Goal: Task Accomplishment & Management: Complete application form

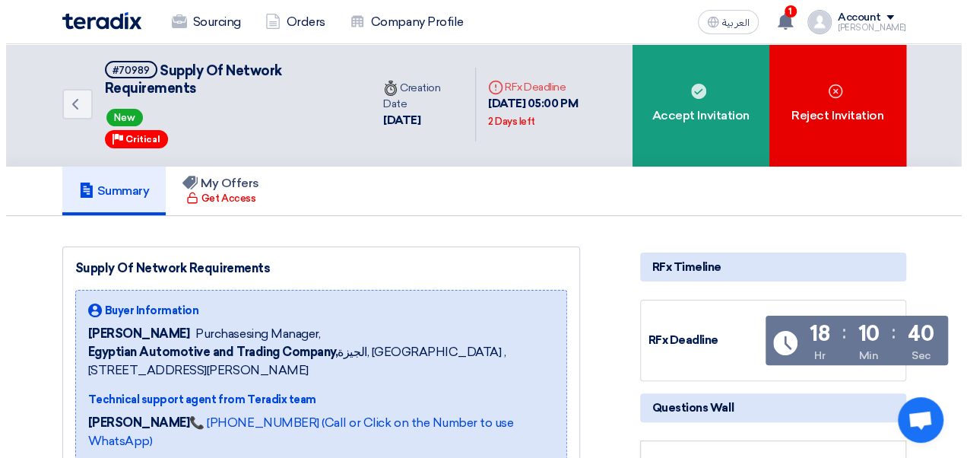
scroll to position [8, 0]
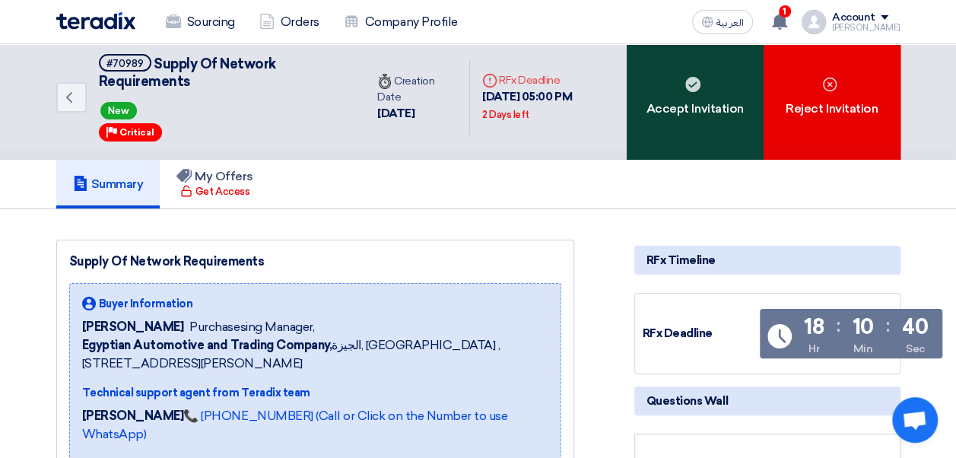
click at [704, 107] on div "Accept Invitation" at bounding box center [695, 98] width 137 height 124
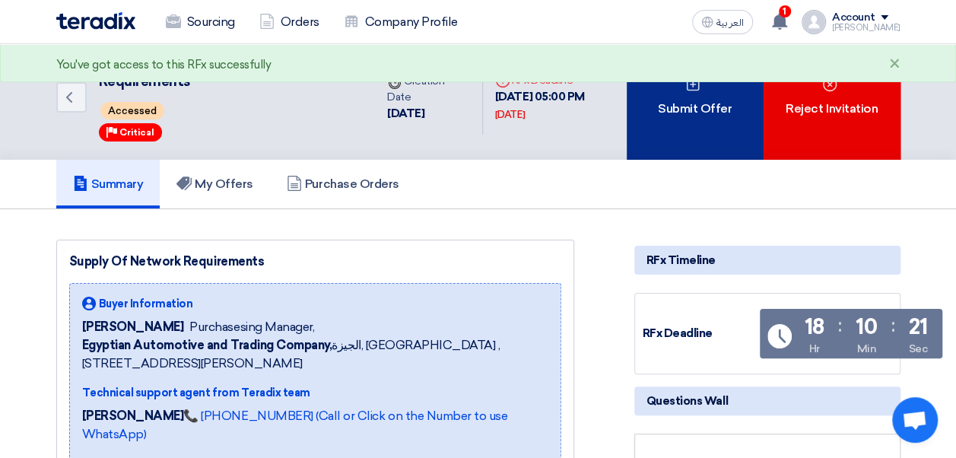
click at [677, 131] on div "Submit Offer" at bounding box center [695, 98] width 137 height 124
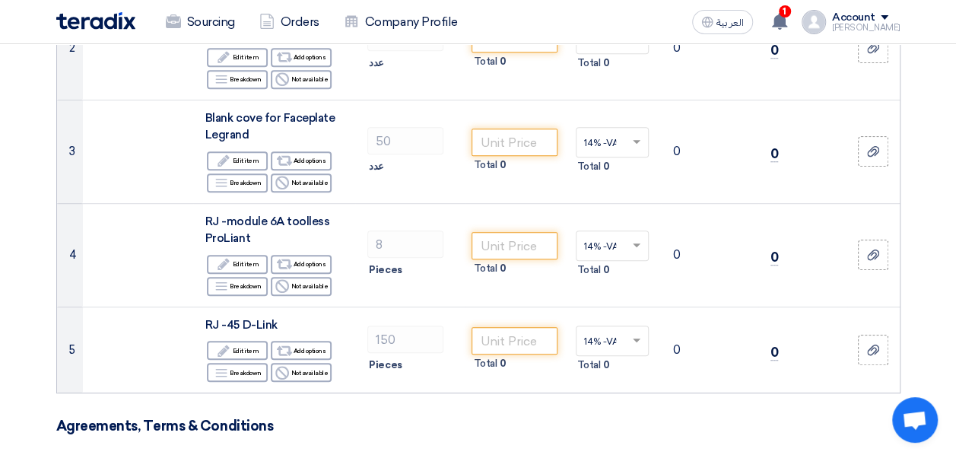
scroll to position [367, 0]
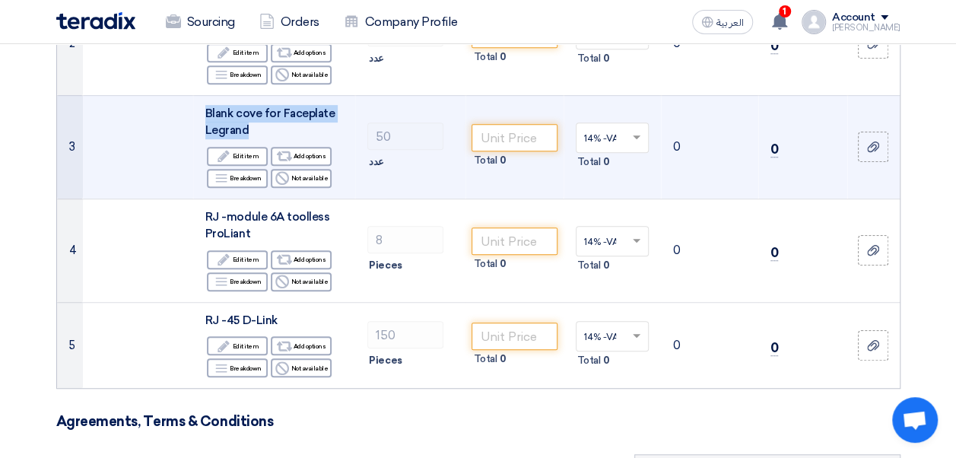
drag, startPoint x: 259, startPoint y: 128, endPoint x: 198, endPoint y: 113, distance: 63.5
click at [198, 113] on td "Blank cove for Faceplate [PERSON_NAME] Edit Edit item Alternative Add options B…" at bounding box center [274, 146] width 162 height 103
copy span "Blank cove for Faceplate Legrand"
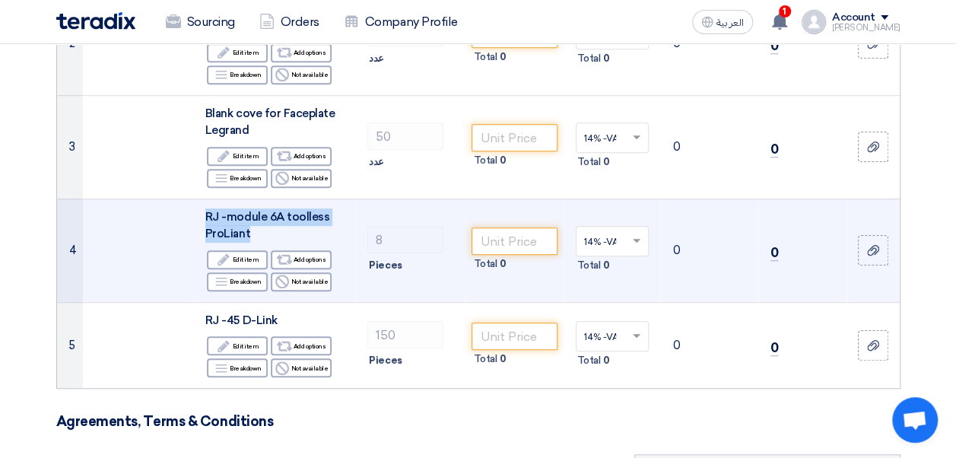
drag, startPoint x: 251, startPoint y: 230, endPoint x: 205, endPoint y: 215, distance: 47.9
click at [205, 215] on div "RJ -module 6A toolless ProLiant" at bounding box center [274, 225] width 138 height 34
copy span "RJ -module 6A toolless ProLiant"
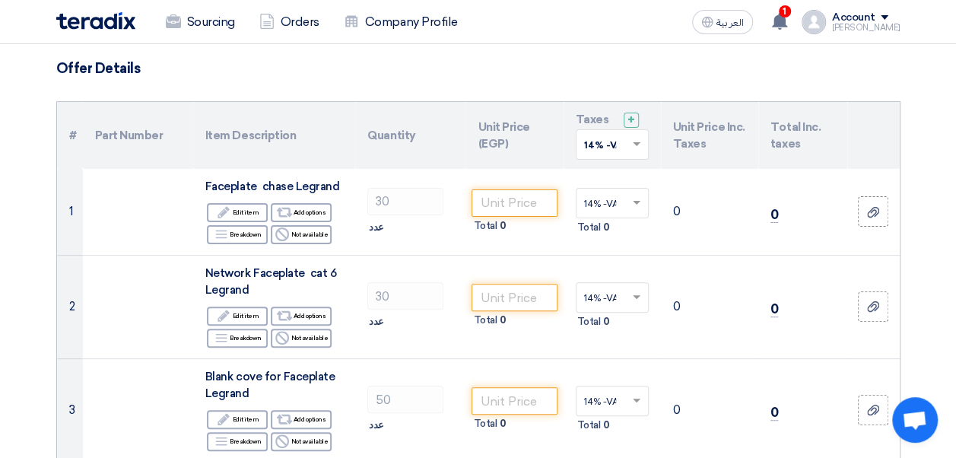
scroll to position [110, 0]
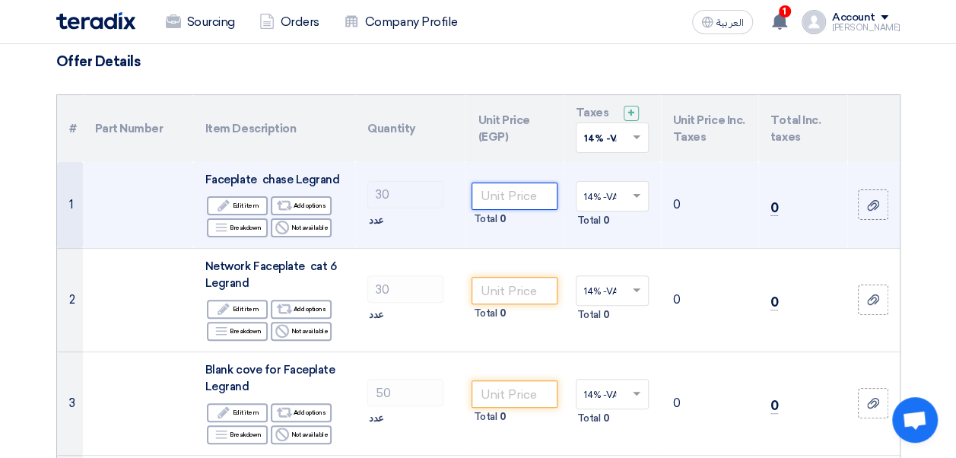
click at [511, 196] on input "number" at bounding box center [514, 196] width 85 height 27
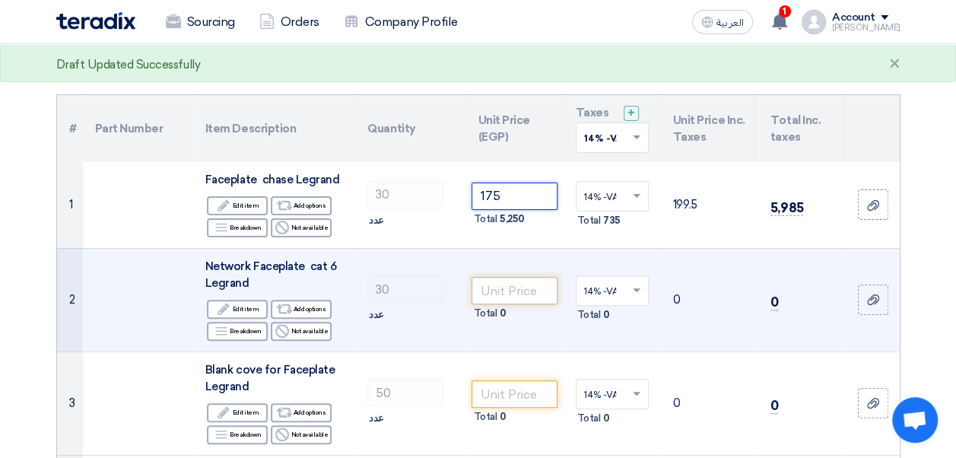
type input "175"
click at [538, 292] on input "number" at bounding box center [514, 290] width 85 height 27
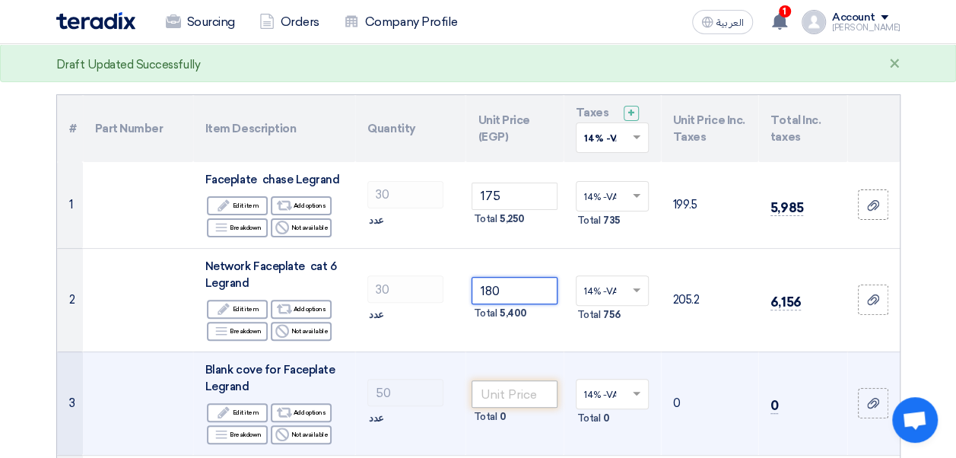
type input "180"
click at [506, 391] on input "number" at bounding box center [514, 393] width 85 height 27
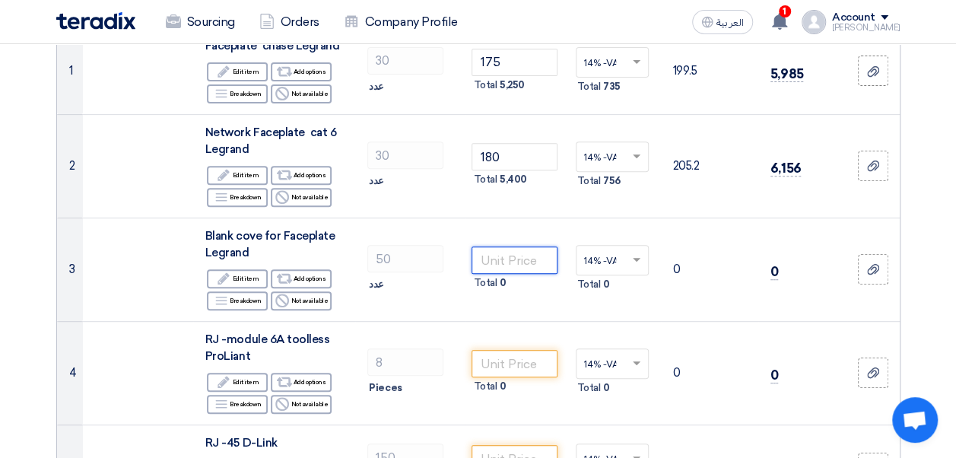
scroll to position [256, 0]
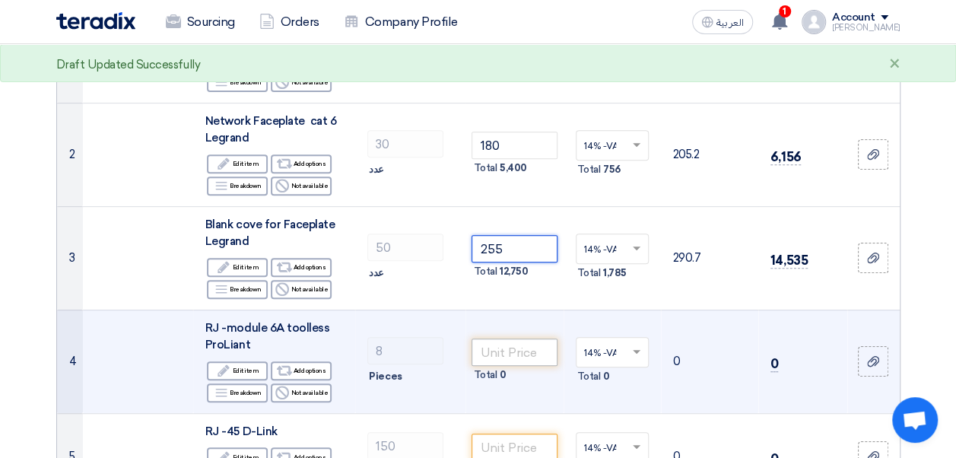
type input "255"
click at [532, 344] on input "number" at bounding box center [514, 351] width 85 height 27
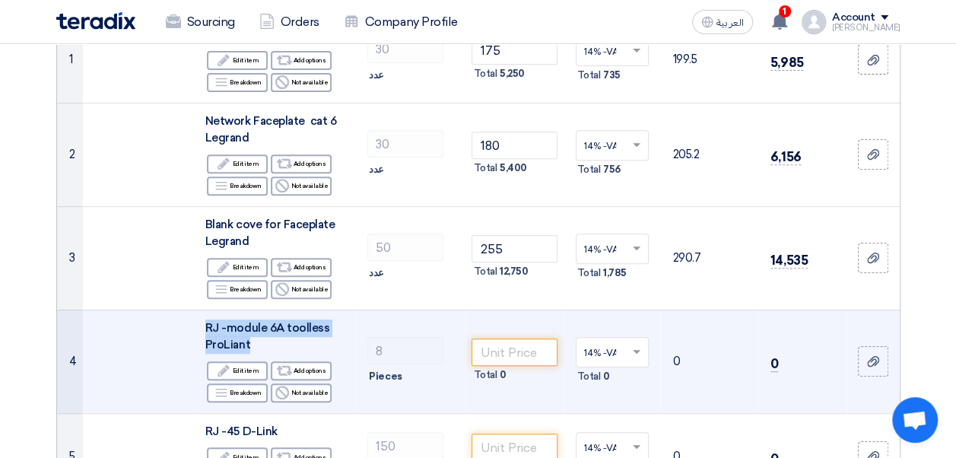
drag, startPoint x: 248, startPoint y: 343, endPoint x: 205, endPoint y: 322, distance: 47.3
click at [205, 322] on span "RJ -module 6A toolless ProLiant" at bounding box center [267, 336] width 124 height 31
copy span "RJ -module 6A toolless ProLiant"
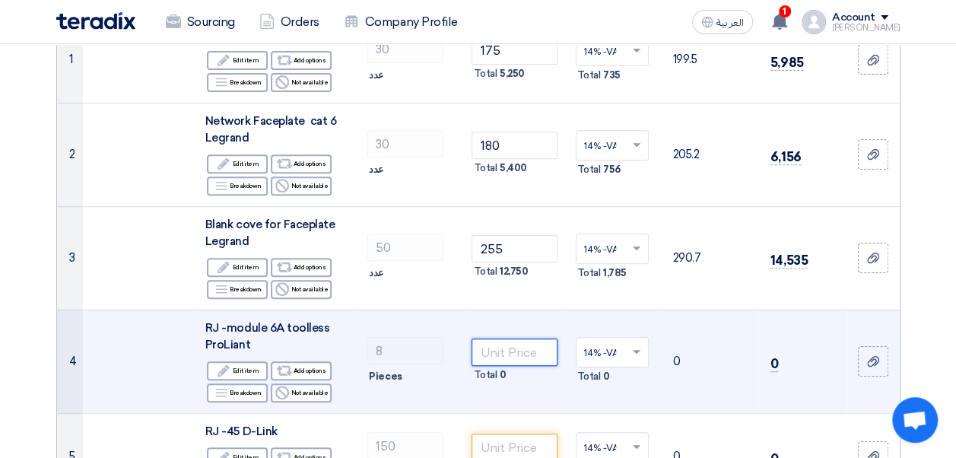
click at [493, 348] on input "number" at bounding box center [514, 351] width 85 height 27
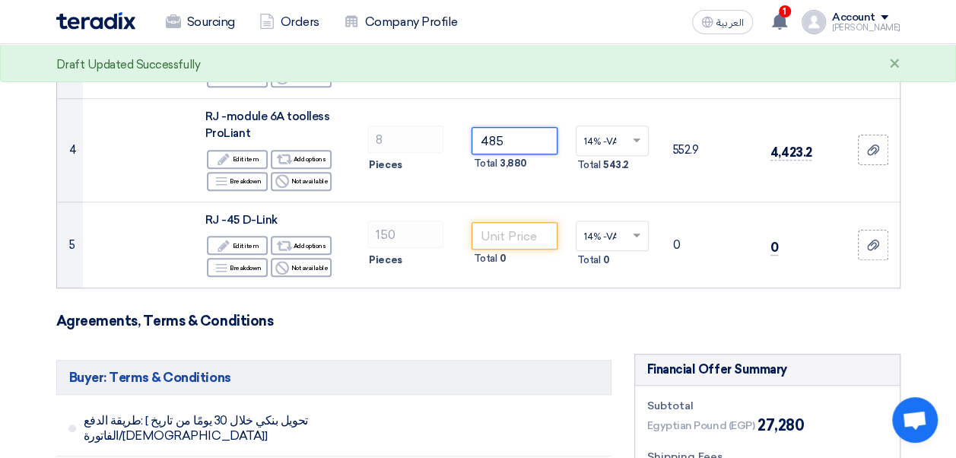
scroll to position [472, 0]
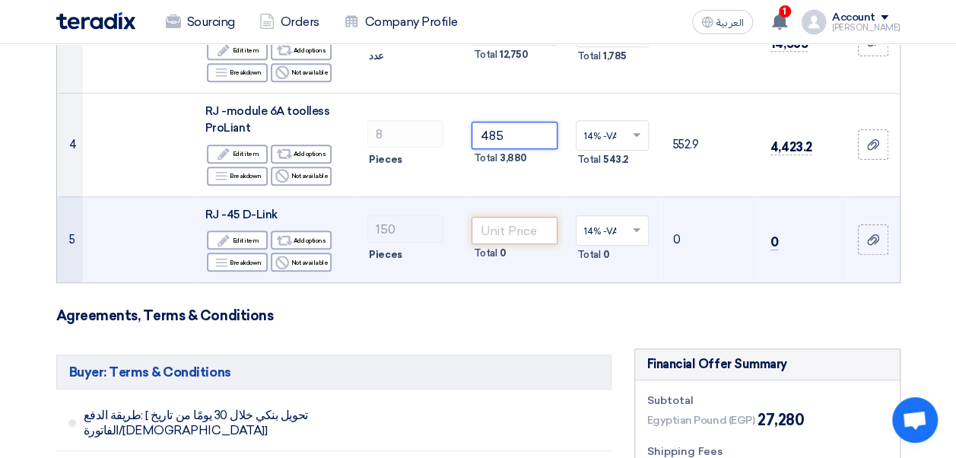
type input "485"
click at [519, 231] on input "number" at bounding box center [514, 230] width 85 height 27
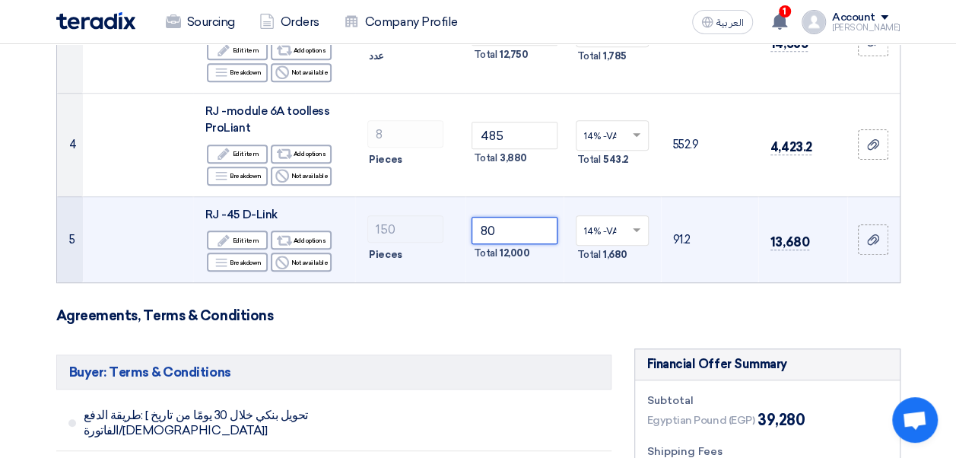
type input "8"
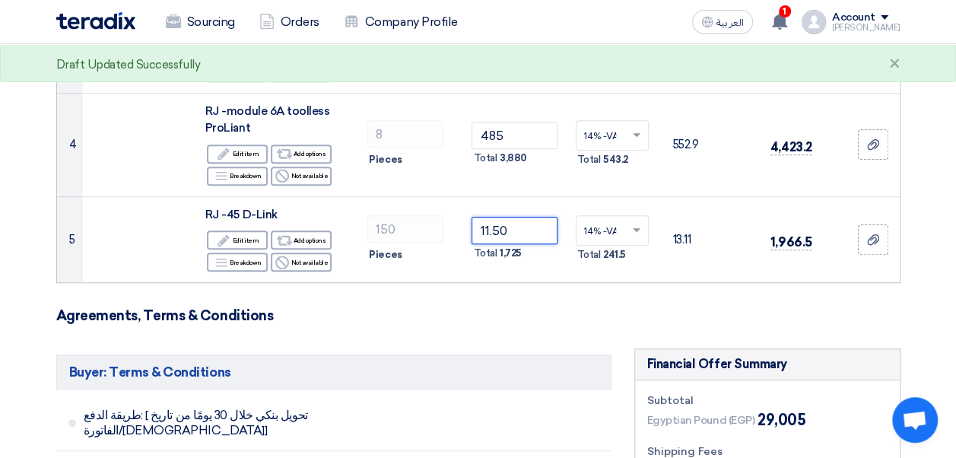
type input "11.50"
click at [749, 289] on form "Offer Details # Part Number Item Description Quantity Unit Price (EGP) Taxes + …" at bounding box center [478, 408] width 844 height 1434
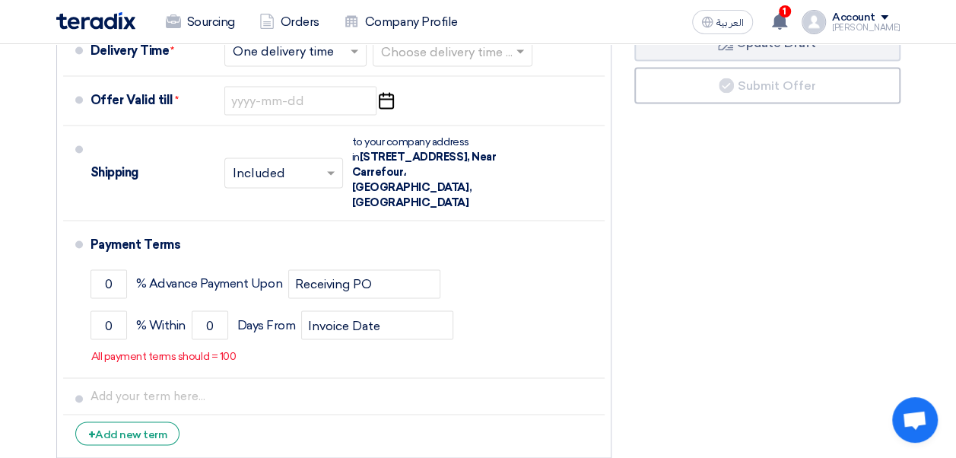
scroll to position [1139, 0]
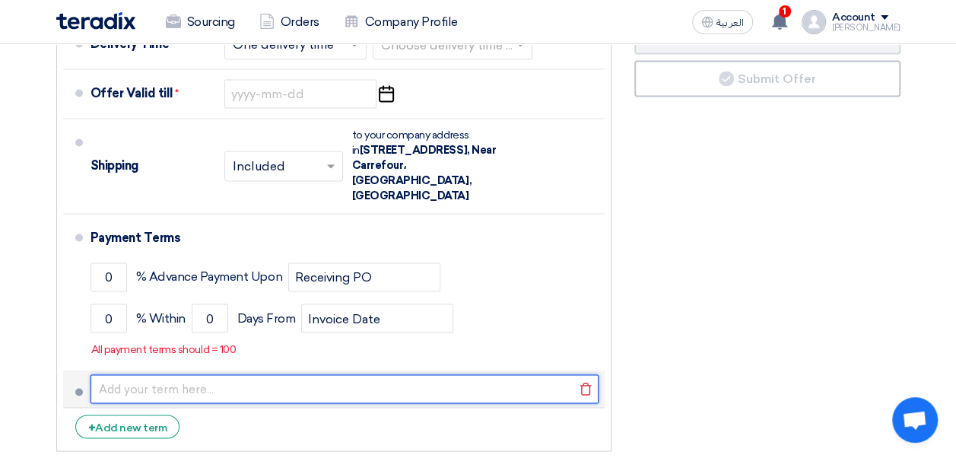
click at [282, 374] on input "text" at bounding box center [345, 388] width 508 height 29
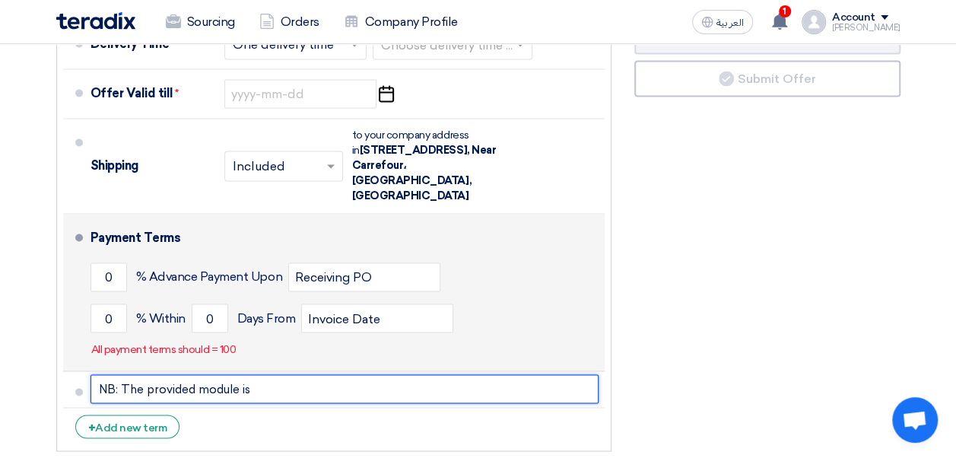
paste input "[PERSON_NAME] Module Cat6"
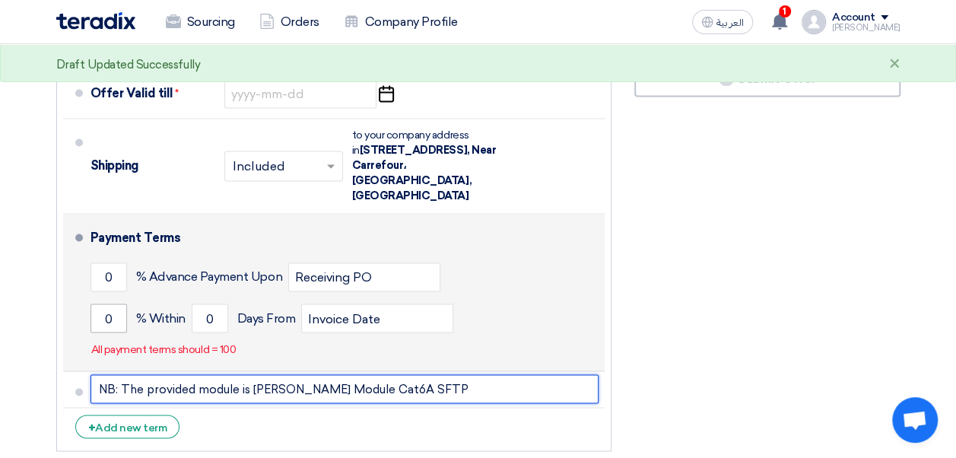
type input "NB: The provided module is [PERSON_NAME] Module Cat6A SFTP"
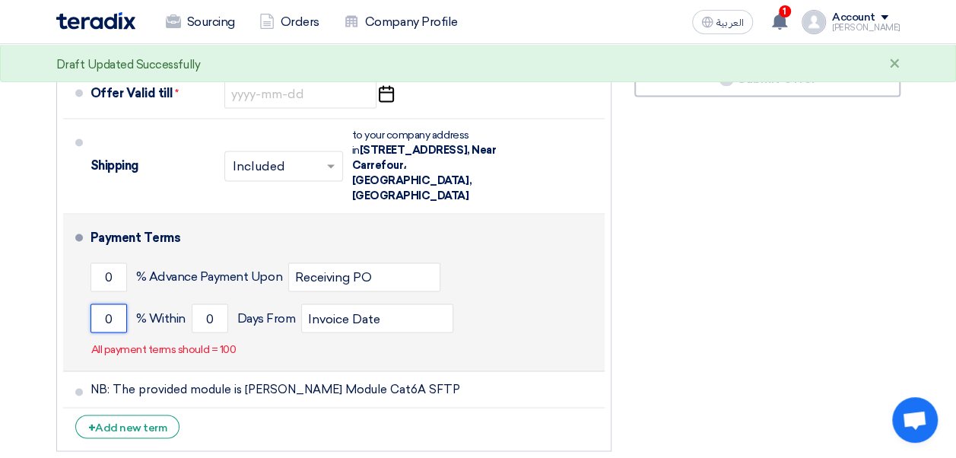
click at [108, 303] on input "0" at bounding box center [109, 317] width 37 height 29
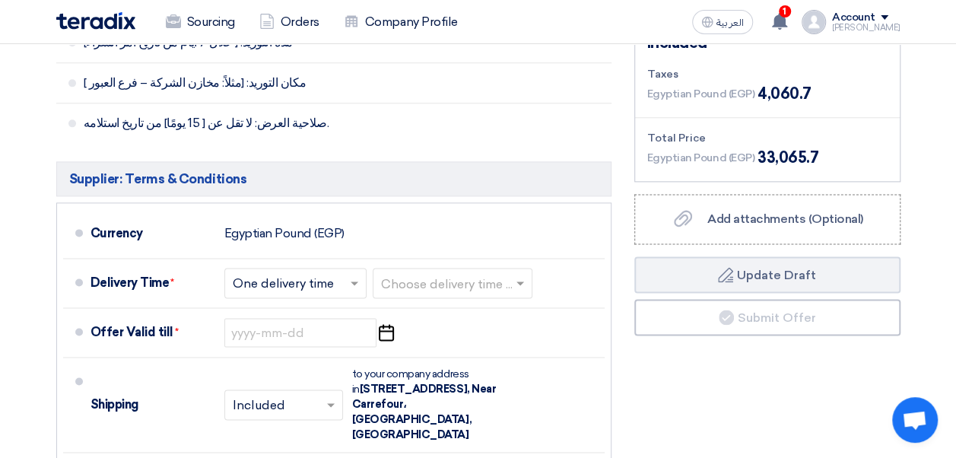
scroll to position [920, 0]
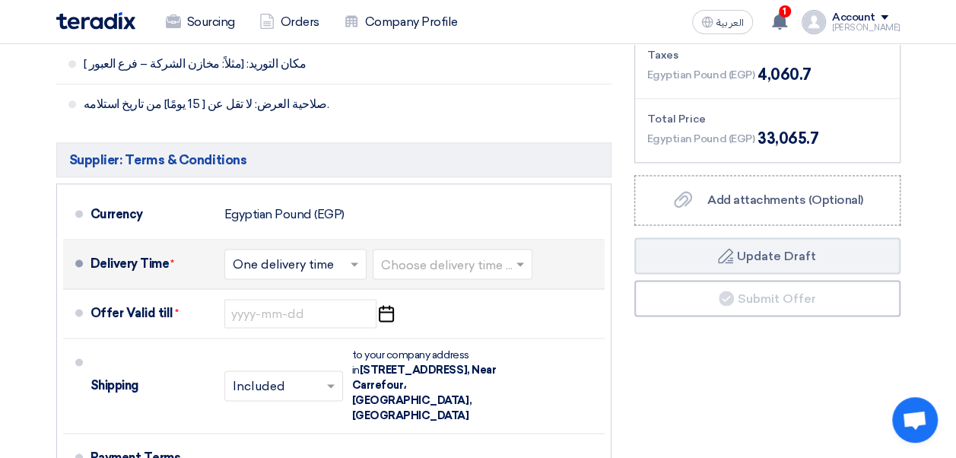
type input "30"
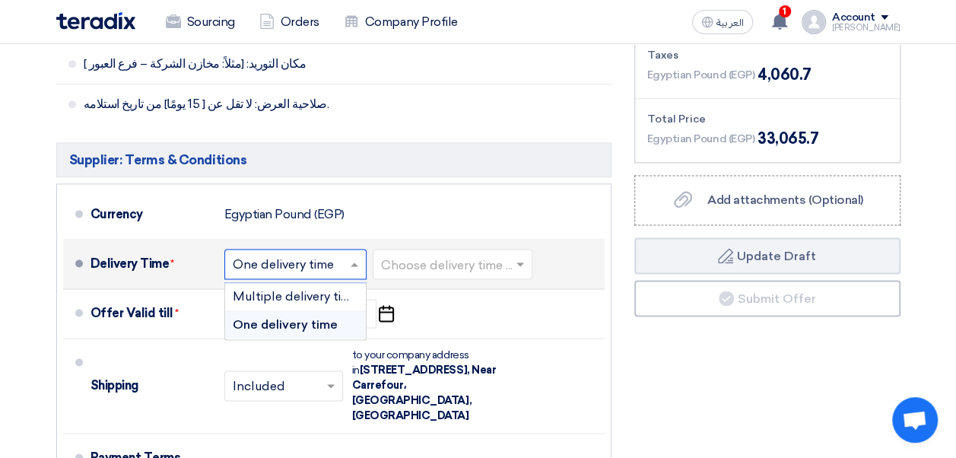
click at [318, 255] on input "text" at bounding box center [296, 266] width 127 height 22
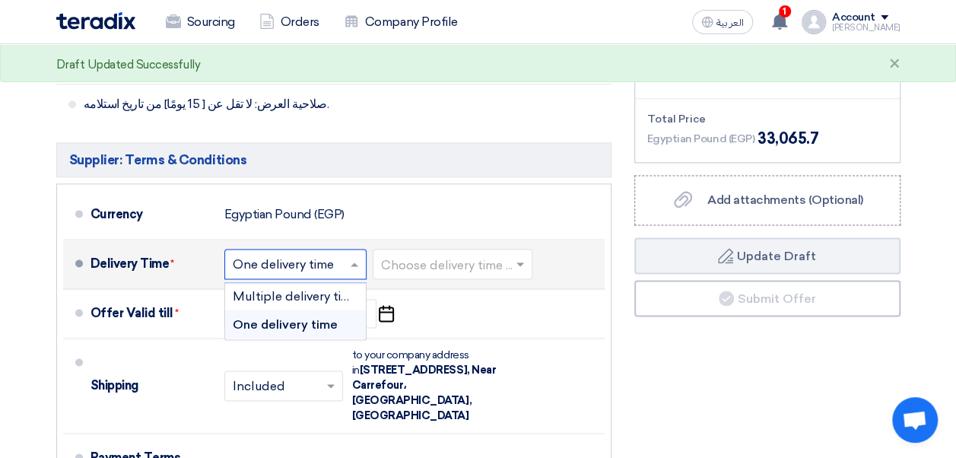
click at [318, 255] on input "text" at bounding box center [296, 266] width 127 height 22
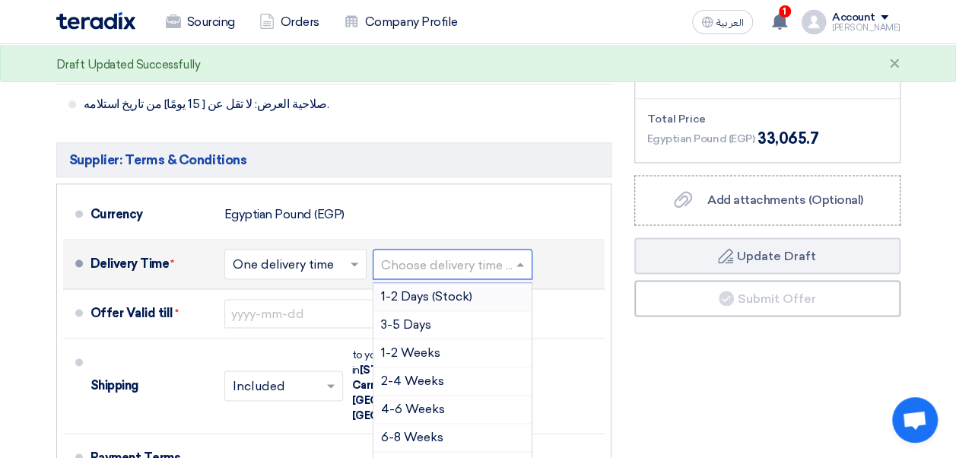
click at [395, 255] on input "text" at bounding box center [453, 266] width 145 height 22
click at [417, 345] on span "1-2 Weeks" at bounding box center [410, 352] width 59 height 14
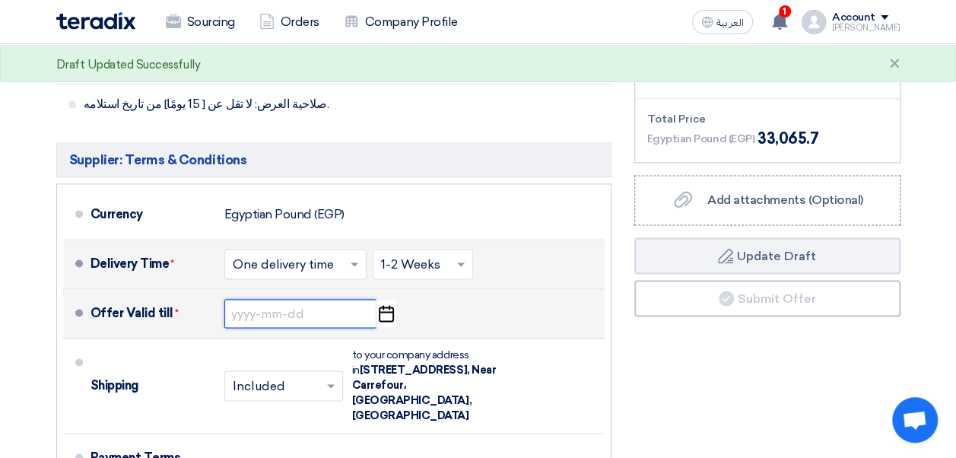
click at [283, 303] on input at bounding box center [300, 313] width 152 height 29
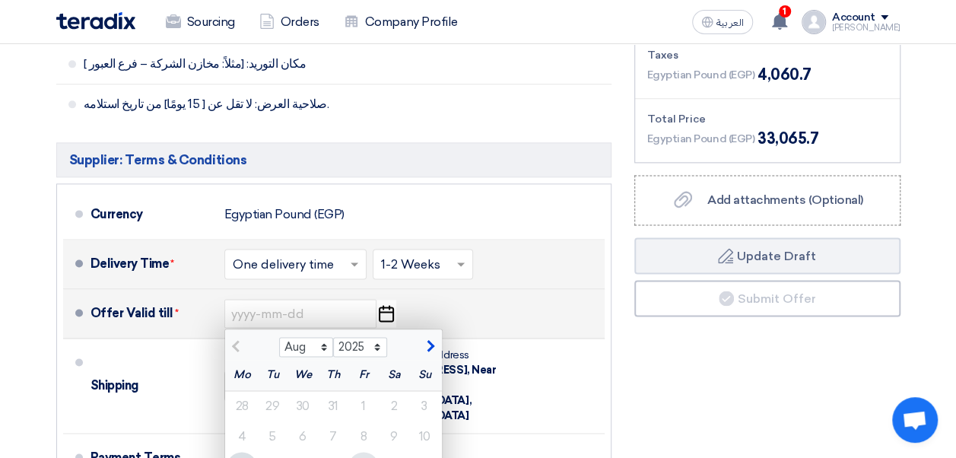
click at [365, 452] on div "15" at bounding box center [363, 467] width 30 height 30
type input "[DATE]"
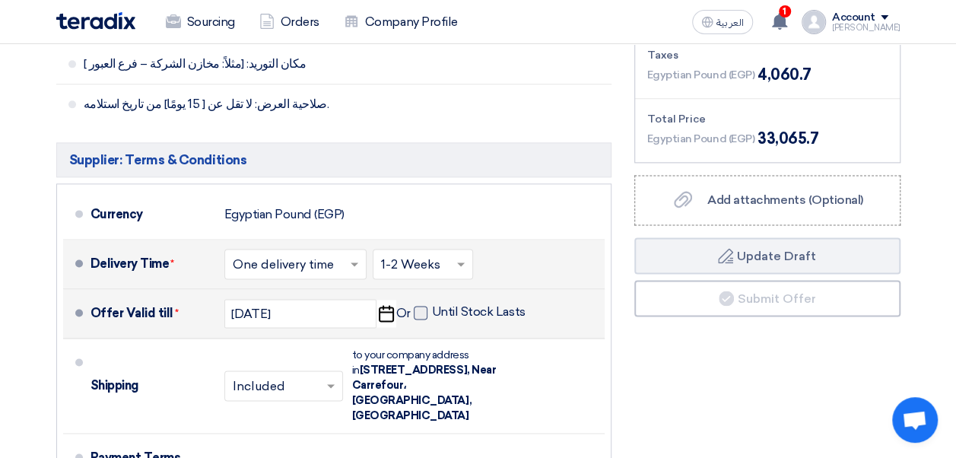
click at [423, 306] on span at bounding box center [421, 313] width 14 height 14
click at [432, 304] on input "Until Stock Lasts" at bounding box center [480, 318] width 97 height 29
checkbox input "true"
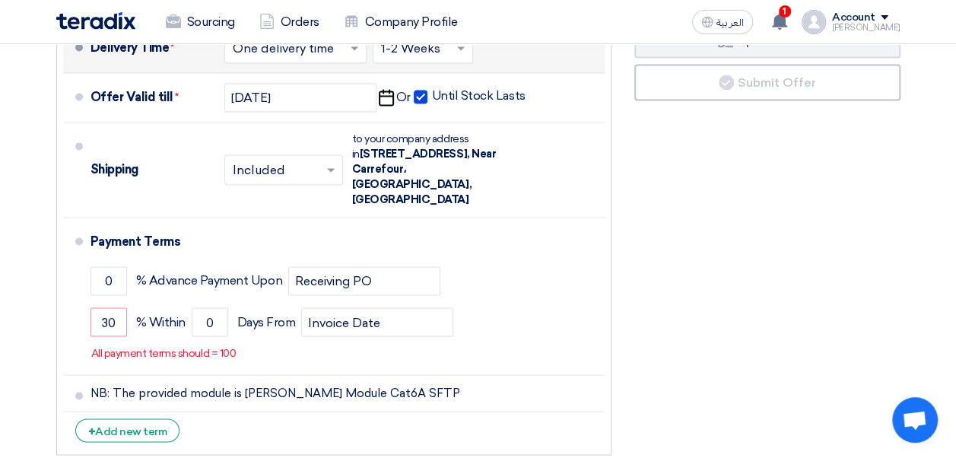
scroll to position [1131, 0]
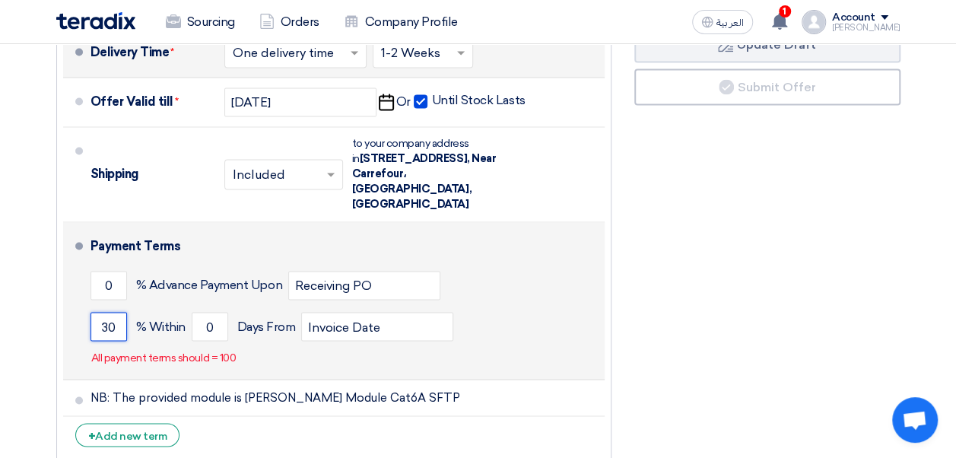
click at [118, 312] on input "30" at bounding box center [109, 326] width 37 height 29
type input "3"
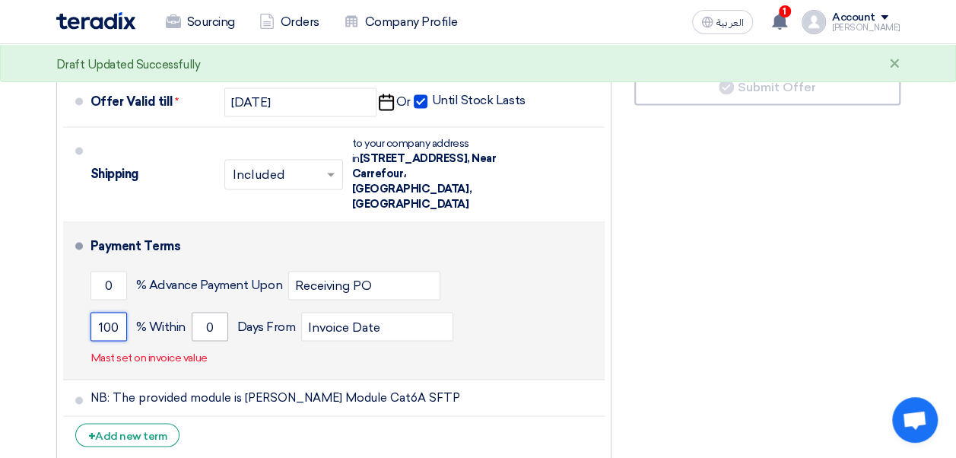
type input "100"
click at [220, 312] on input "0" at bounding box center [210, 326] width 37 height 29
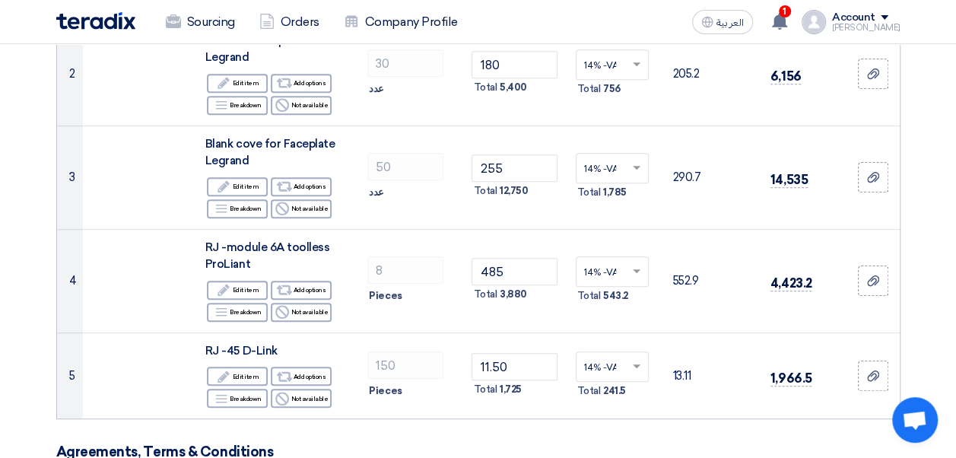
scroll to position [338, 0]
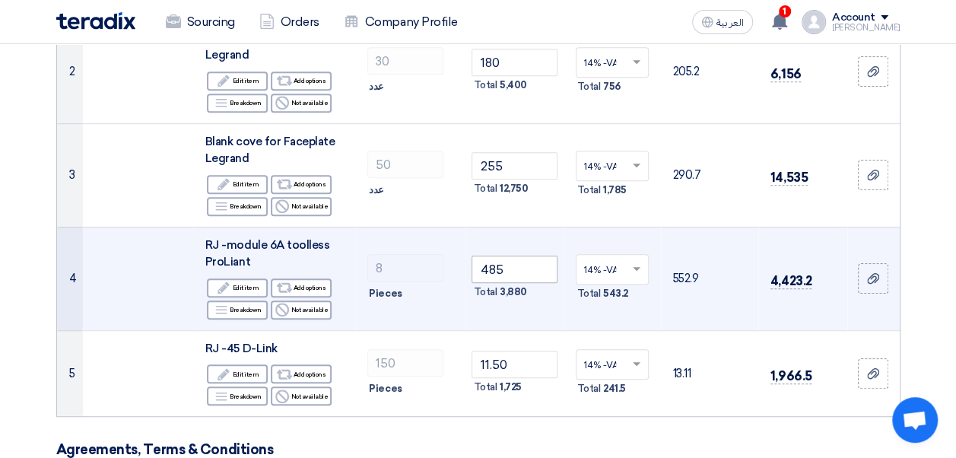
type input "30"
click at [495, 269] on input "485" at bounding box center [514, 269] width 85 height 27
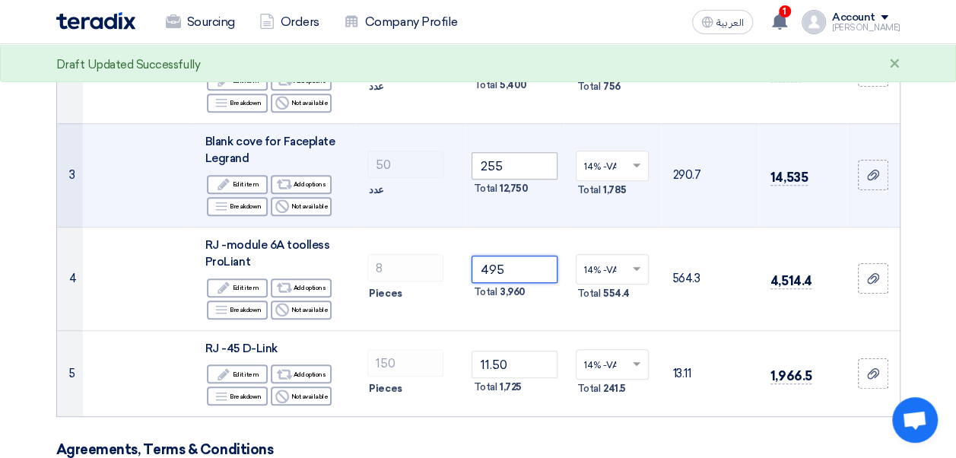
type input "495"
click at [507, 161] on input "255" at bounding box center [514, 165] width 85 height 27
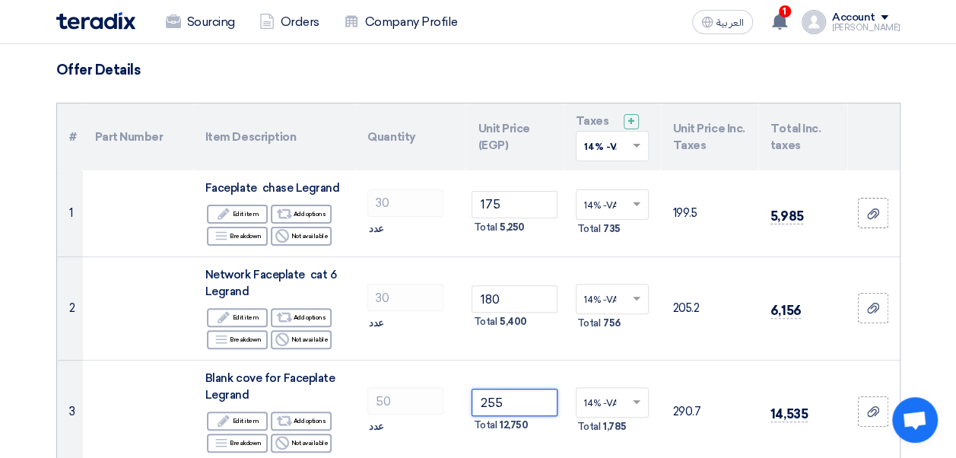
scroll to position [110, 0]
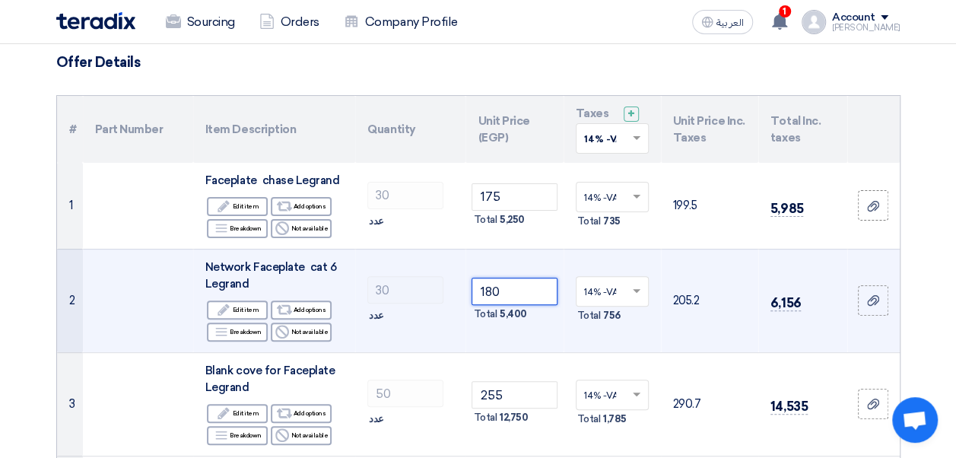
click at [491, 289] on input "180" at bounding box center [514, 291] width 85 height 27
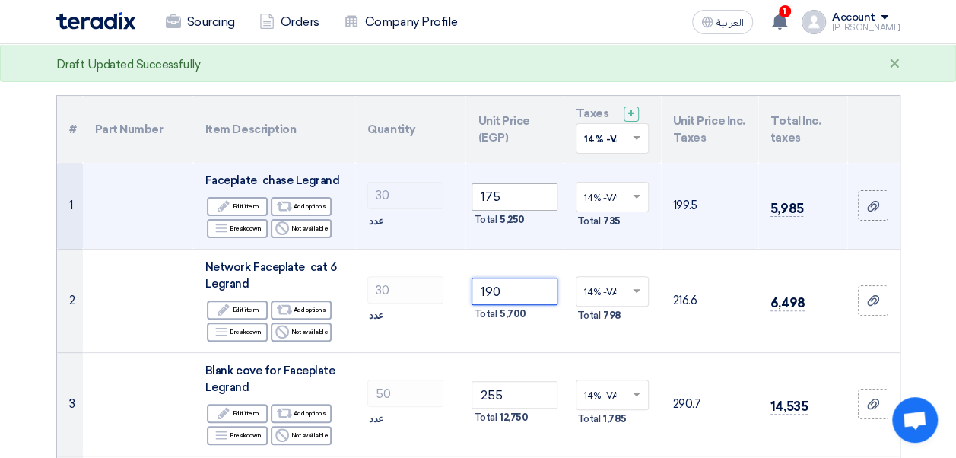
type input "190"
click at [489, 196] on input "175" at bounding box center [514, 196] width 85 height 27
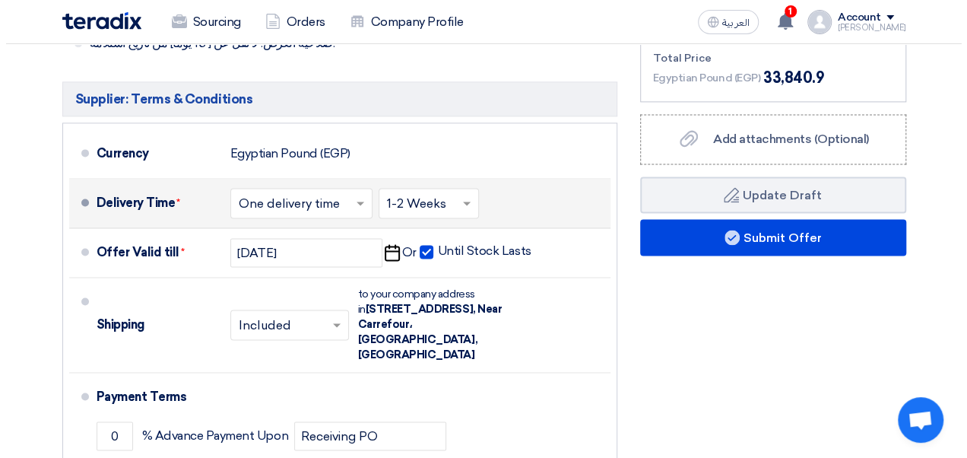
scroll to position [983, 0]
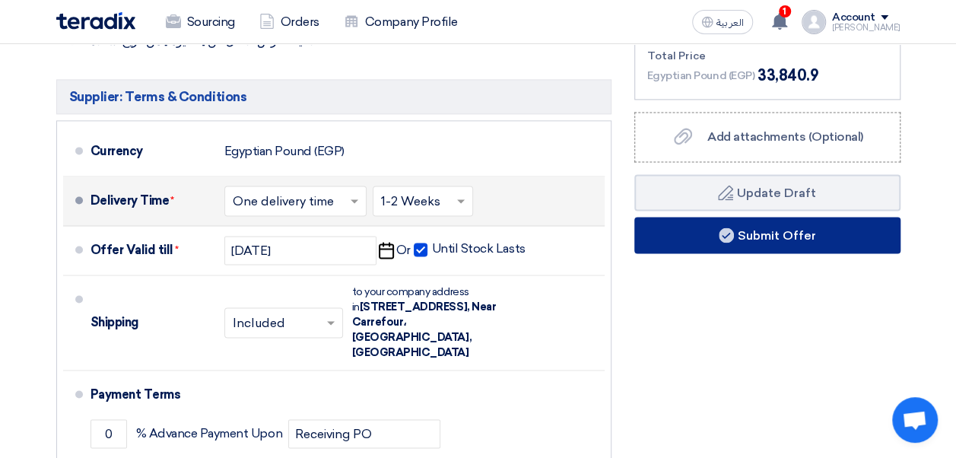
type input "185"
click at [789, 239] on button "Submit Offer" at bounding box center [767, 235] width 266 height 37
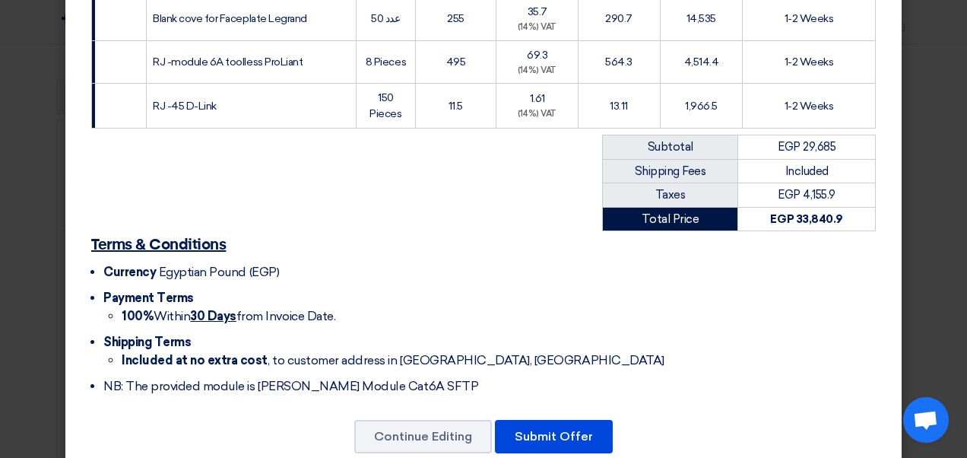
scroll to position [404, 0]
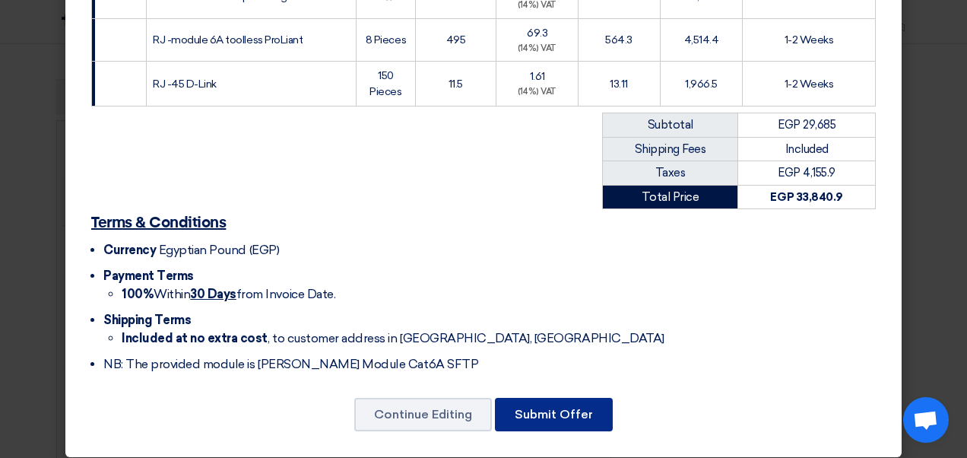
click at [538, 398] on button "Submit Offer" at bounding box center [554, 414] width 118 height 33
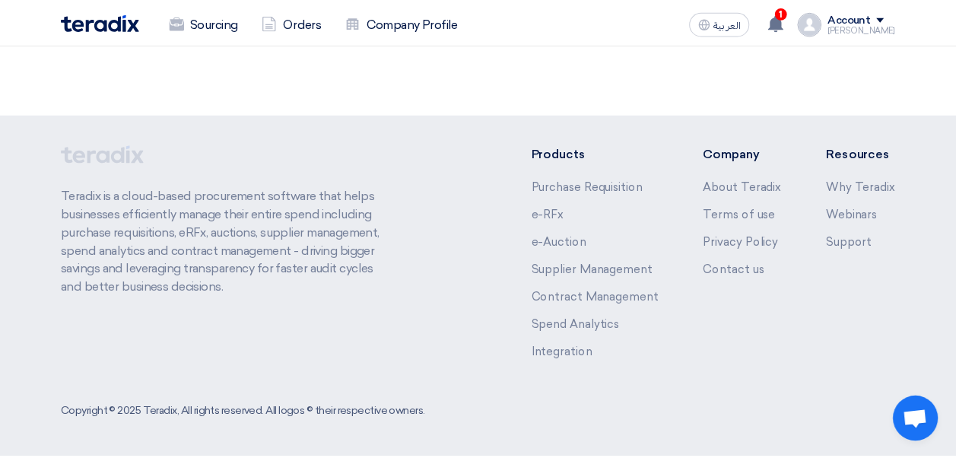
scroll to position [1282, 0]
